Goal: Transaction & Acquisition: Purchase product/service

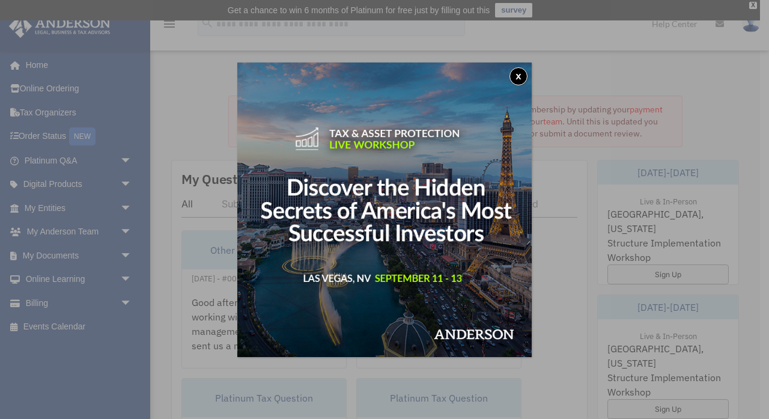
click at [521, 73] on button "x" at bounding box center [519, 76] width 18 height 18
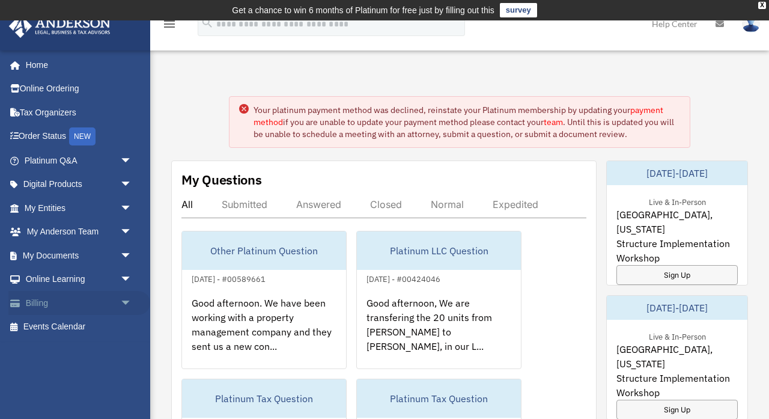
click at [82, 304] on link "Billing arrow_drop_down" at bounding box center [79, 303] width 142 height 24
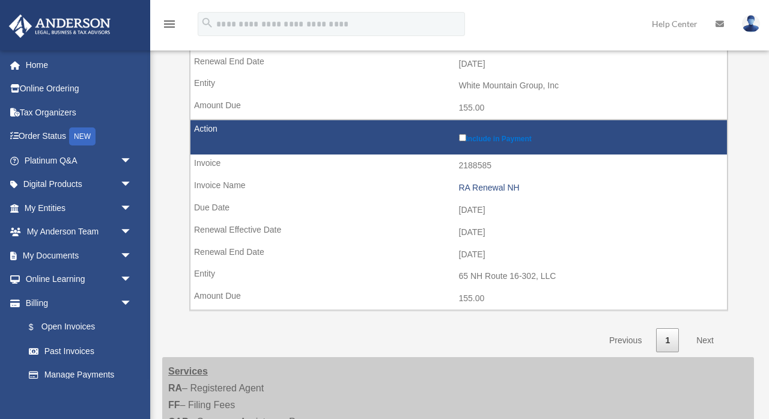
scroll to position [301, 0]
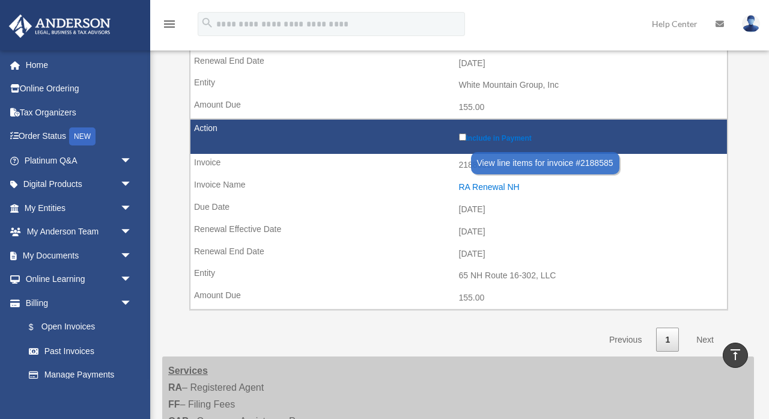
click at [496, 182] on div "RA Renewal NH" at bounding box center [590, 187] width 263 height 10
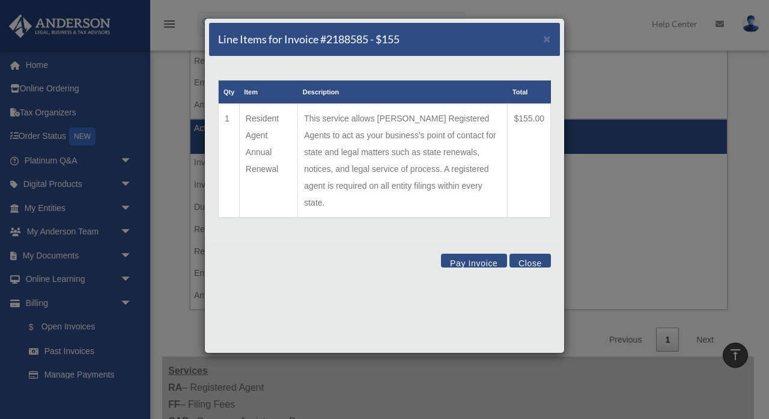
click at [533, 254] on button "Close" at bounding box center [530, 261] width 41 height 14
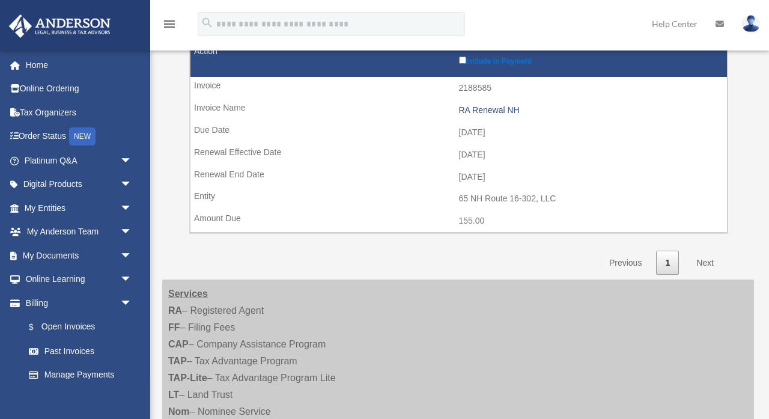
scroll to position [391, 0]
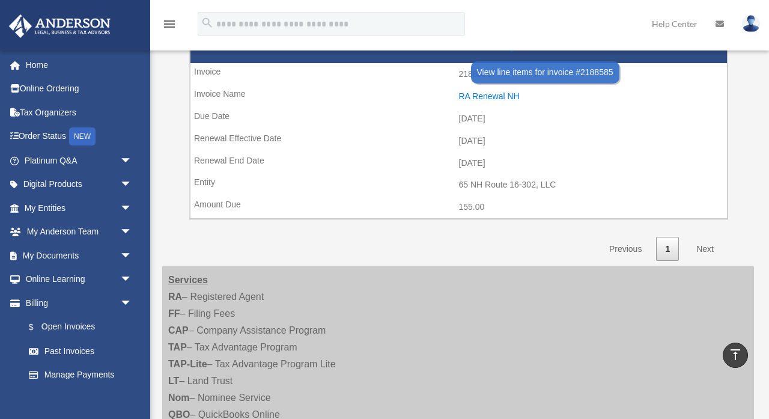
click at [469, 91] on div "RA Renewal NH" at bounding box center [590, 96] width 263 height 10
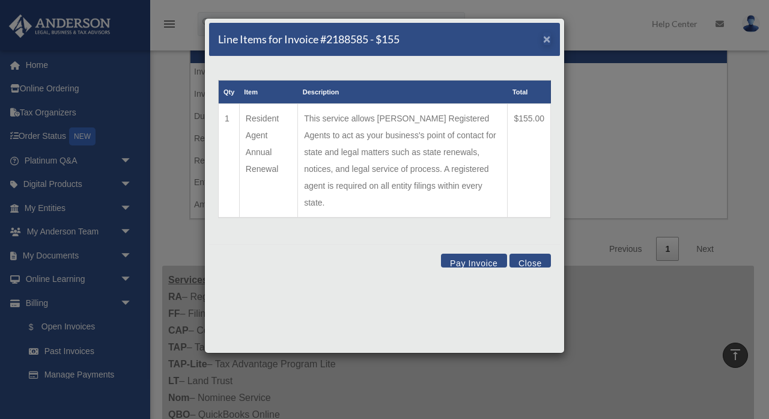
click at [545, 42] on span "×" at bounding box center [547, 39] width 8 height 14
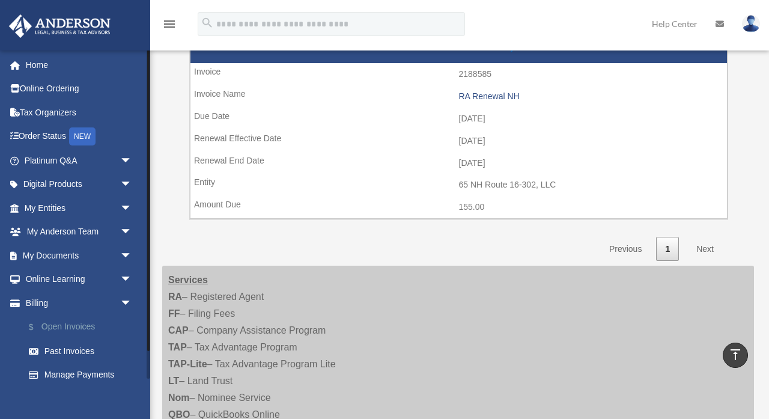
click at [78, 319] on link "$ Open Invoices" at bounding box center [83, 327] width 133 height 25
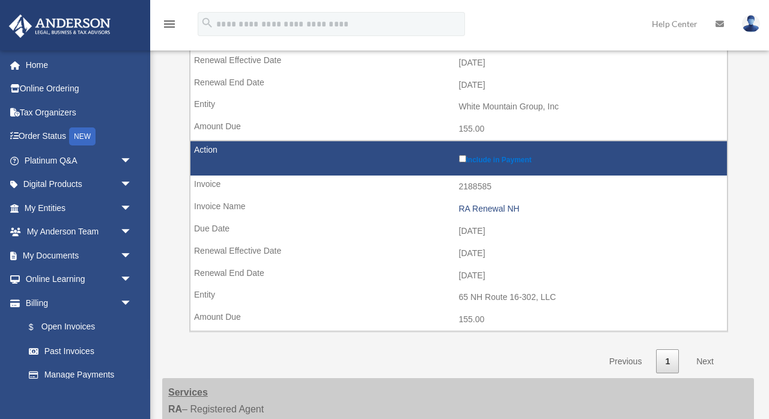
scroll to position [280, 0]
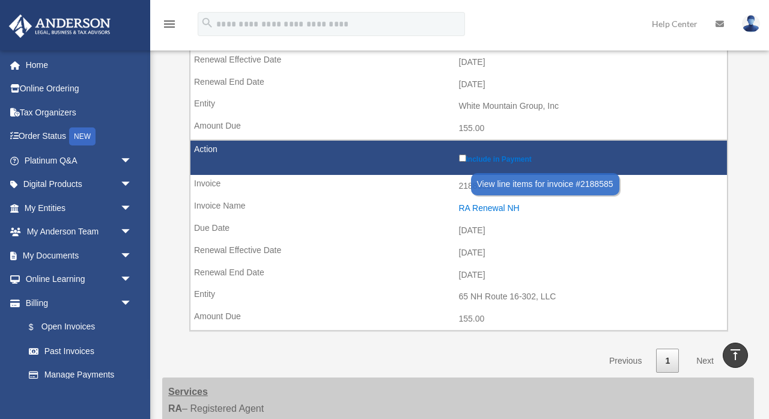
click at [476, 203] on div "RA Renewal NH" at bounding box center [590, 208] width 263 height 10
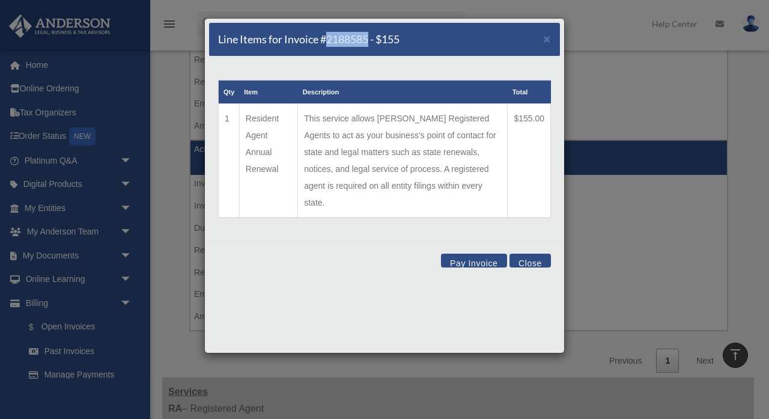
drag, startPoint x: 370, startPoint y: 43, endPoint x: 328, endPoint y: 38, distance: 42.4
click at [328, 38] on h5 "Line Items for Invoice #2188585 - $155" at bounding box center [309, 39] width 182 height 15
copy h5 "2188585"
click at [621, 101] on div "Line Items for Invoice #2188585 - $155 × Qty Item Description Total 1 Resident …" at bounding box center [384, 209] width 769 height 419
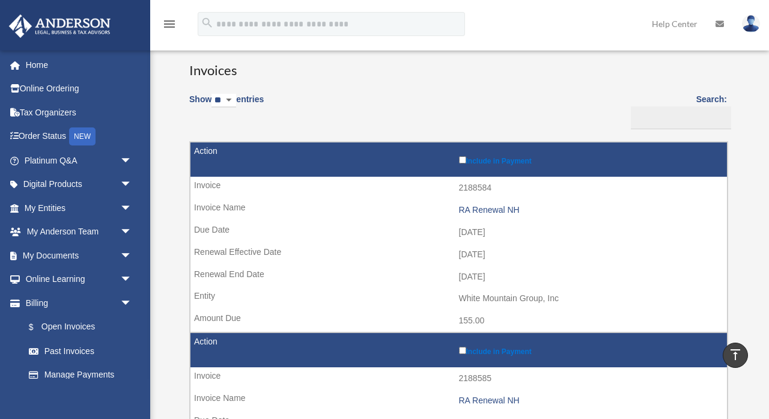
scroll to position [31, 0]
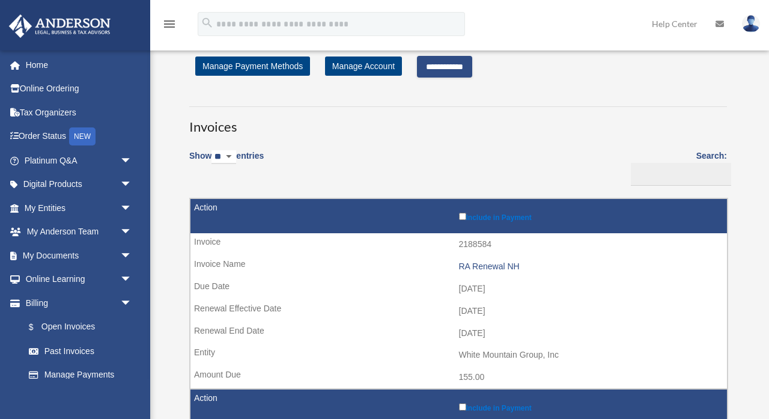
drag, startPoint x: 444, startPoint y: 69, endPoint x: 439, endPoint y: 192, distance: 123.3
click at [439, 192] on div "**********" at bounding box center [458, 339] width 556 height 566
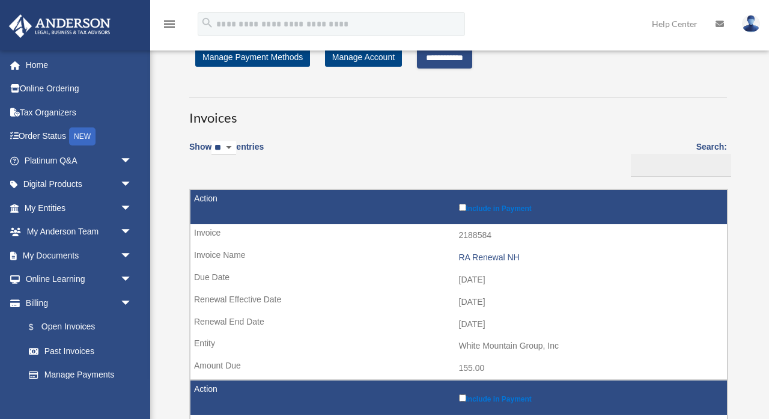
scroll to position [19, 0]
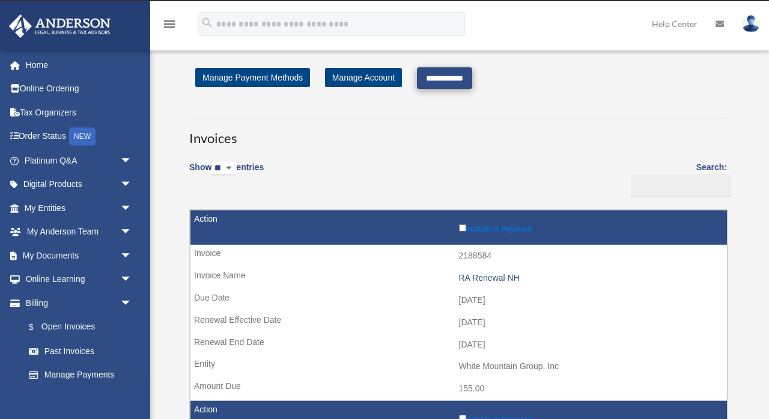
click at [462, 75] on input "**********" at bounding box center [444, 78] width 55 height 22
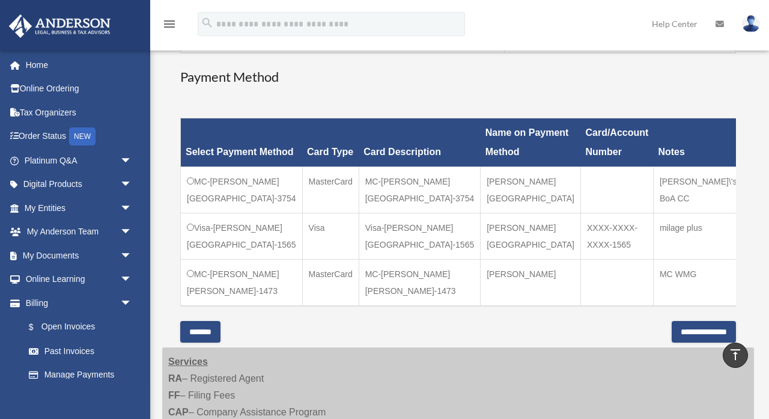
scroll to position [299, 0]
click at [683, 334] on input "**********" at bounding box center [704, 332] width 64 height 22
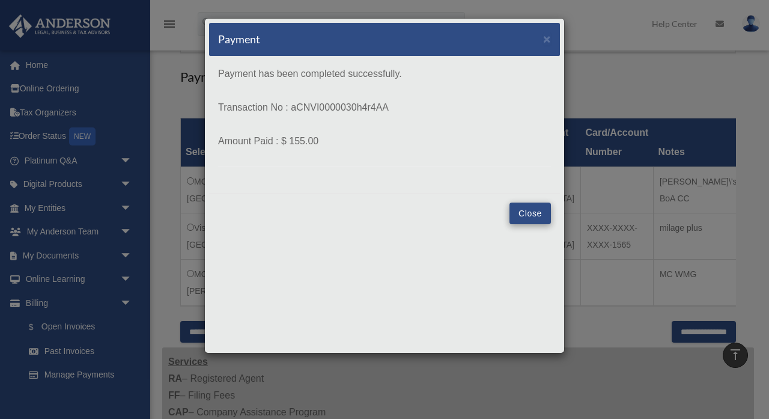
click at [530, 216] on button "Close" at bounding box center [530, 214] width 41 height 22
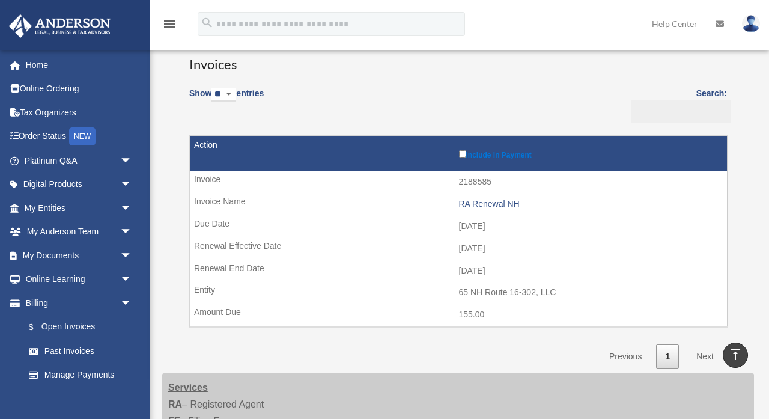
scroll to position [26, 0]
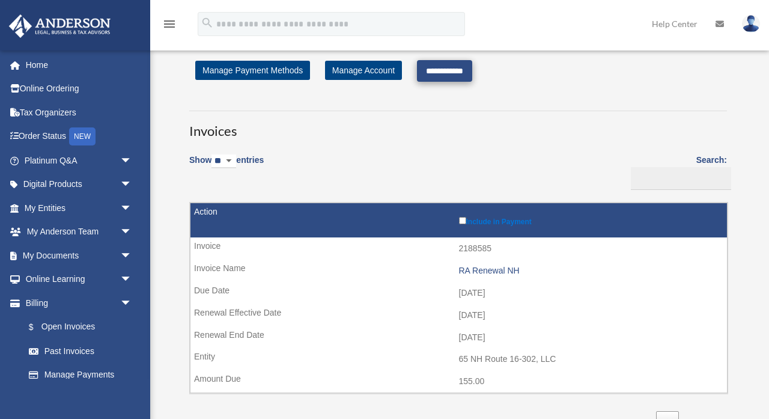
click at [436, 66] on input "**********" at bounding box center [444, 71] width 55 height 22
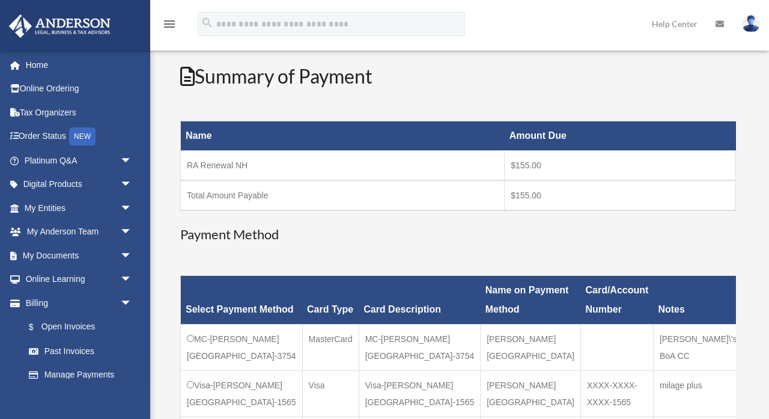
scroll to position [311, 0]
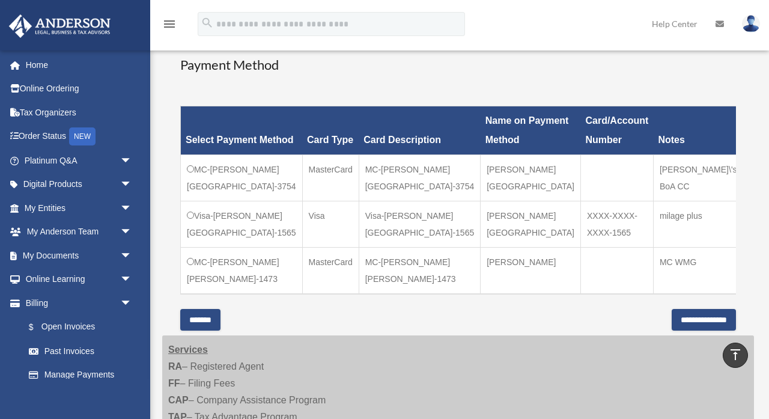
click at [686, 320] on input "**********" at bounding box center [704, 320] width 64 height 22
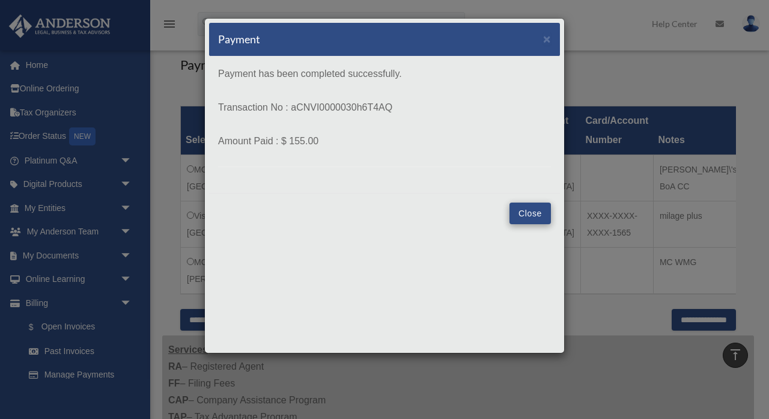
click at [539, 212] on button "Close" at bounding box center [530, 214] width 41 height 22
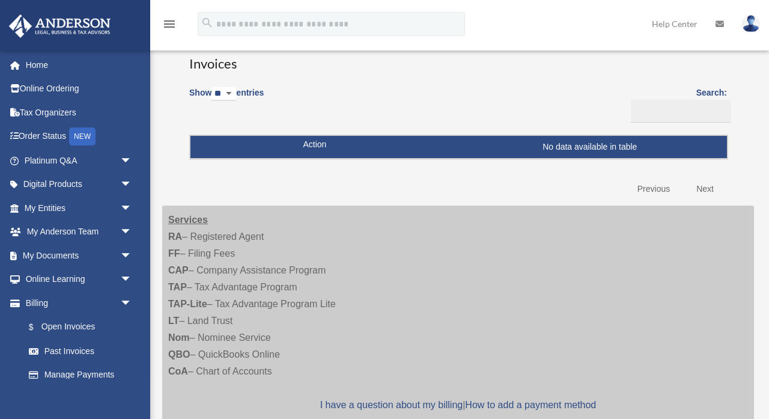
scroll to position [93, 0]
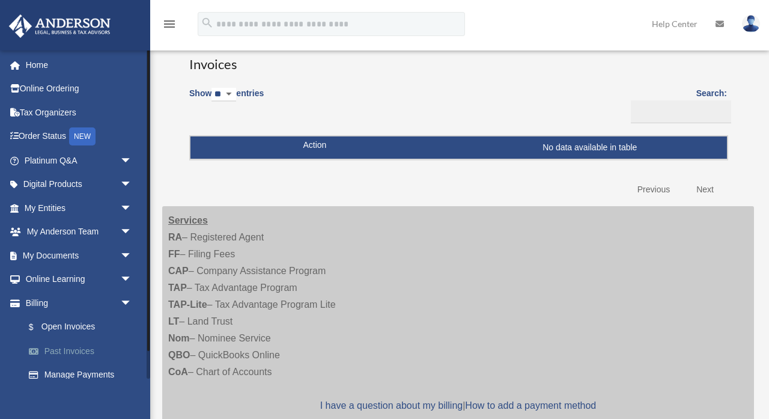
click at [84, 346] on link "Past Invoices" at bounding box center [83, 351] width 133 height 24
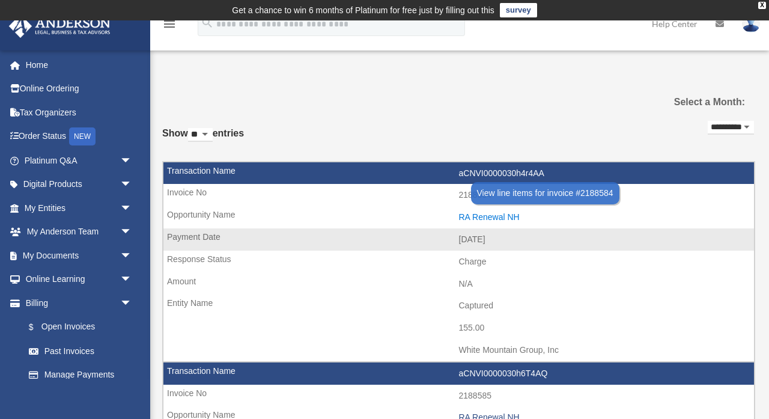
click at [495, 215] on div "RA Renewal NH" at bounding box center [604, 217] width 290 height 10
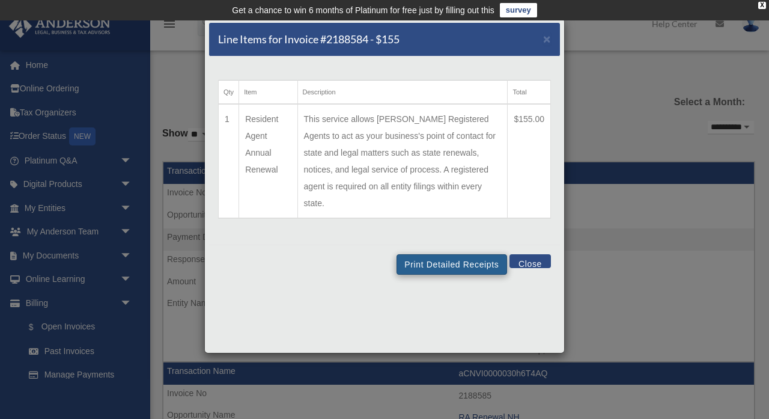
click at [414, 254] on button "Print Detailed Receipts" at bounding box center [452, 264] width 110 height 20
click at [540, 254] on button "Close" at bounding box center [530, 261] width 41 height 14
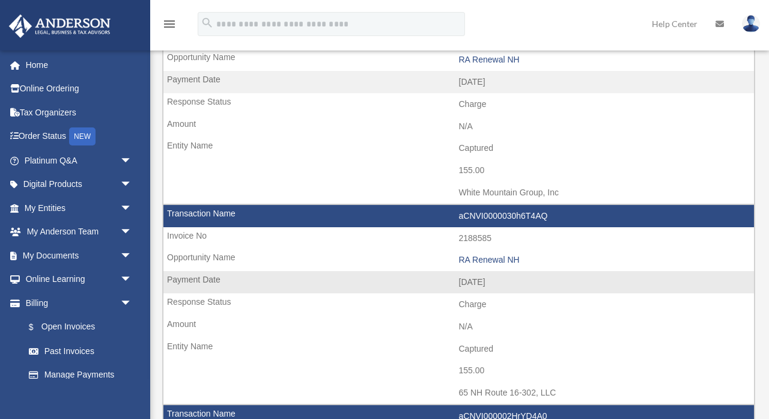
scroll to position [173, 0]
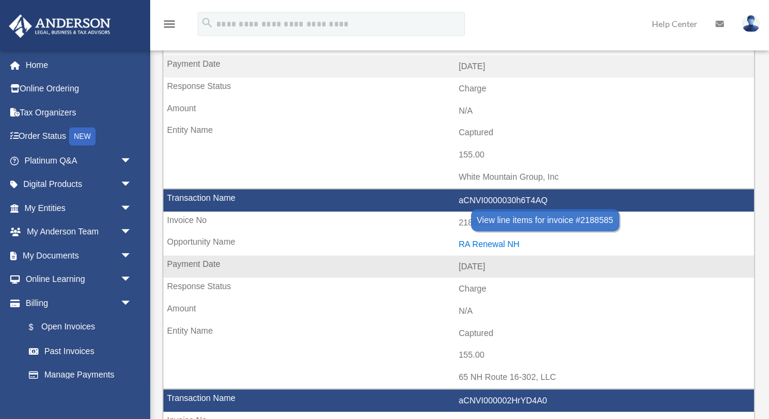
click at [497, 239] on div "RA Renewal NH" at bounding box center [604, 244] width 290 height 10
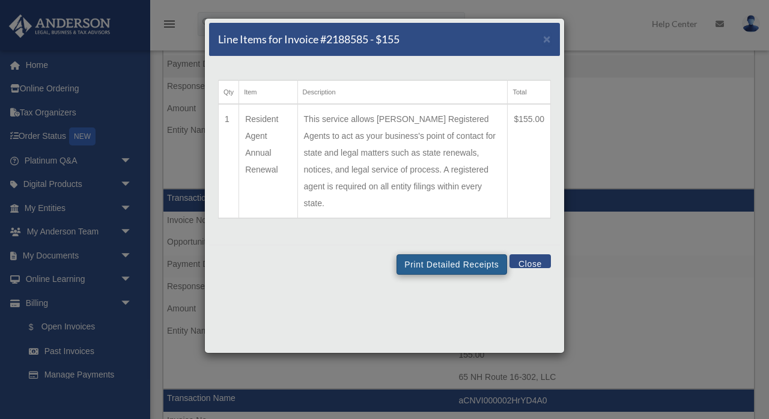
click at [454, 254] on button "Print Detailed Receipts" at bounding box center [452, 264] width 110 height 20
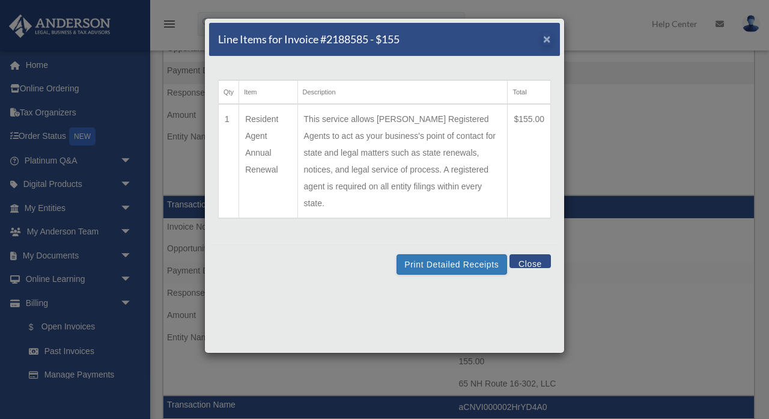
click at [548, 34] on span "×" at bounding box center [547, 39] width 8 height 14
